Goal: Find specific page/section: Find specific page/section

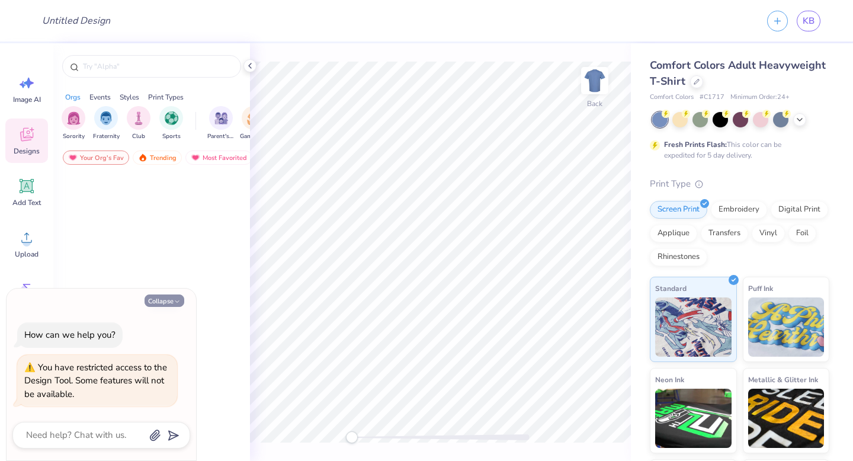
click at [178, 299] on icon "button" at bounding box center [177, 301] width 7 height 7
type textarea "x"
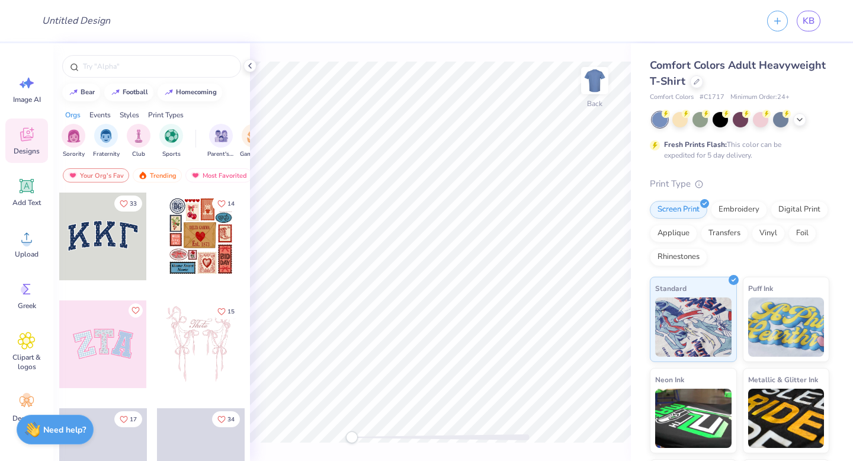
click at [107, 250] on div at bounding box center [103, 237] width 88 height 88
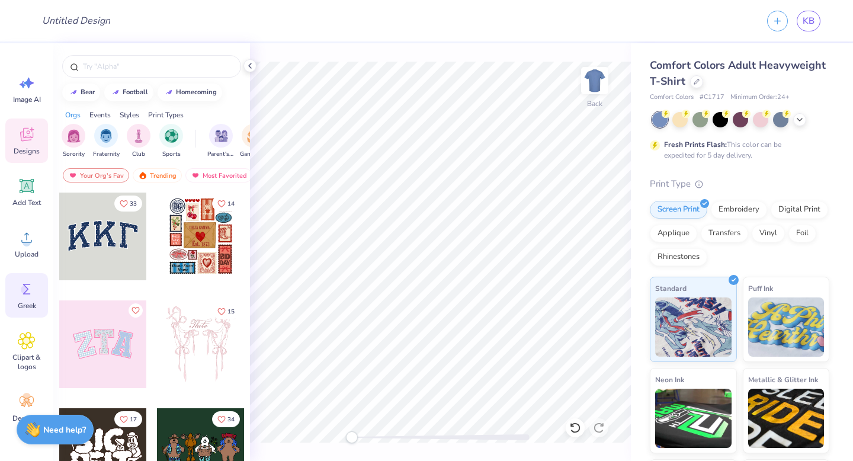
click at [33, 289] on icon at bounding box center [27, 289] width 18 height 18
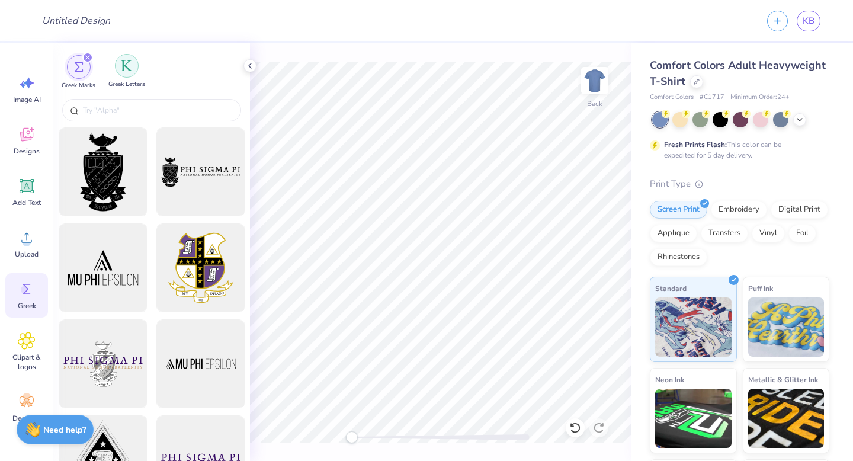
click at [124, 66] on img "filter for Greek Letters" at bounding box center [127, 66] width 12 height 12
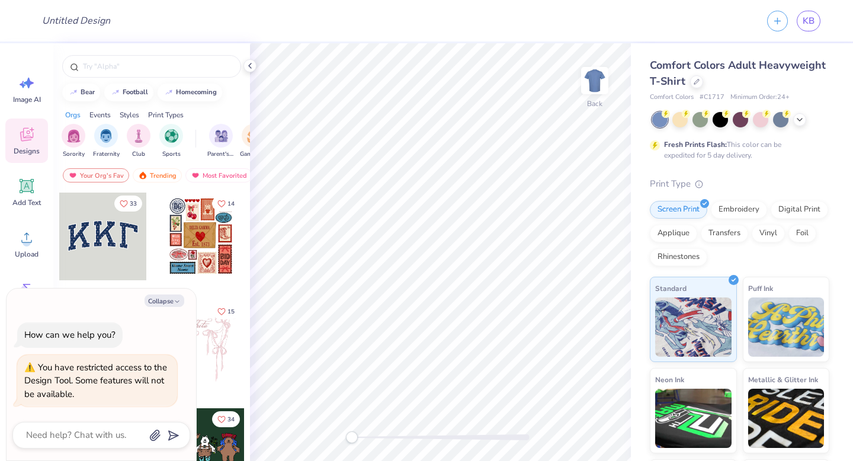
type textarea "x"
